Goal: Task Accomplishment & Management: Manage account settings

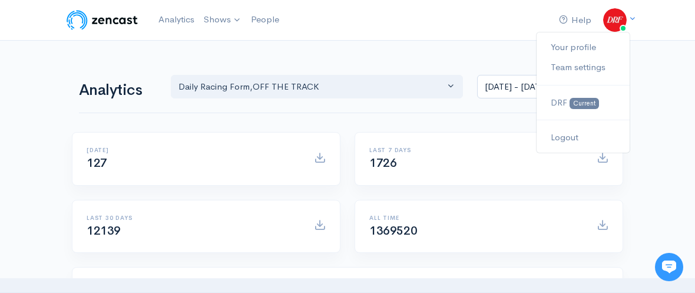
click at [628, 12] on div "Your profile Team settings DRF Current Logout" at bounding box center [616, 20] width 27 height 24
click at [625, 16] on img at bounding box center [615, 20] width 24 height 24
click at [580, 44] on link "Your profile" at bounding box center [582, 47] width 93 height 21
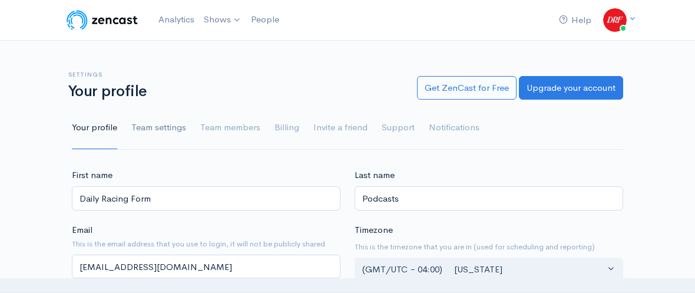
click at [168, 127] on link "Team settings" at bounding box center [158, 128] width 55 height 42
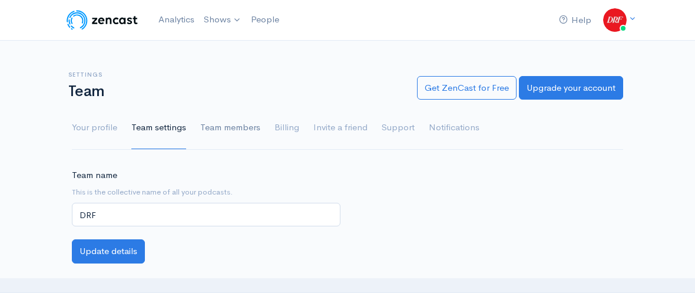
click at [246, 127] on link "Team members" at bounding box center [230, 128] width 60 height 42
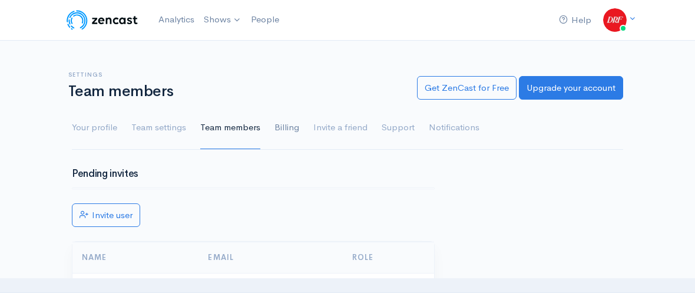
click at [280, 125] on link "Billing" at bounding box center [286, 128] width 25 height 42
